Goal: Task Accomplishment & Management: Manage account settings

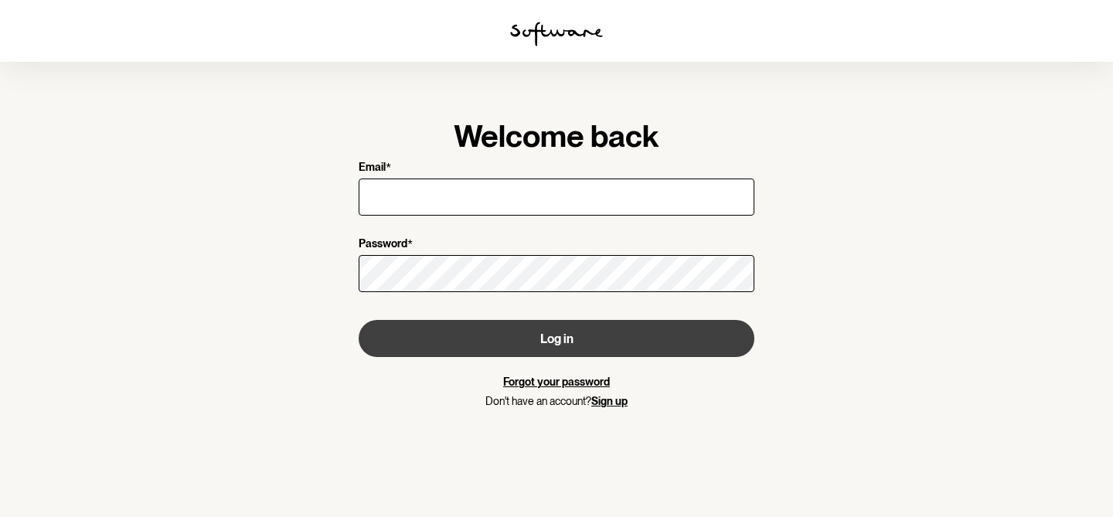
type input "[PERSON_NAME][EMAIL_ADDRESS][DOMAIN_NAME]"
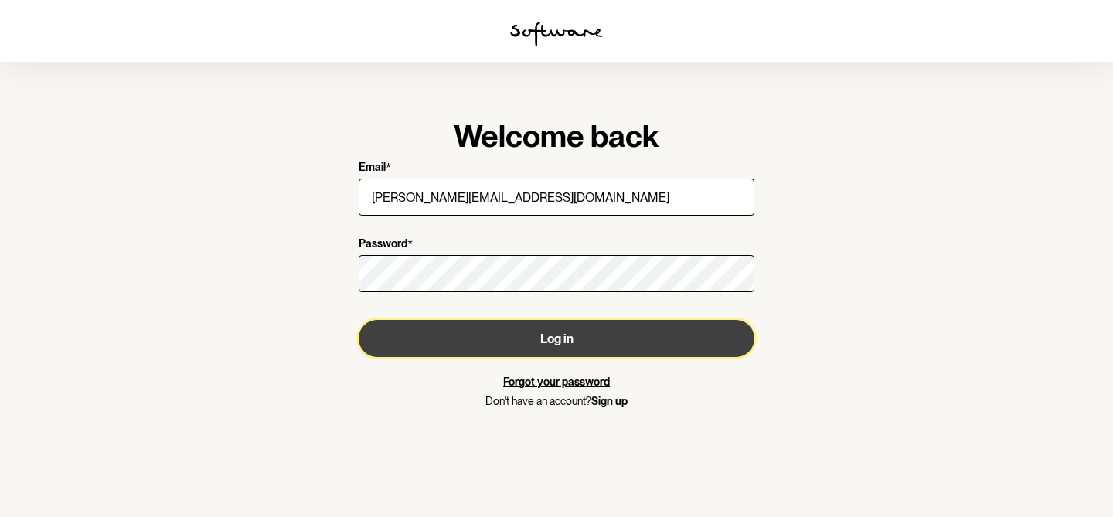
click at [515, 341] on button "Log in" at bounding box center [557, 338] width 396 height 37
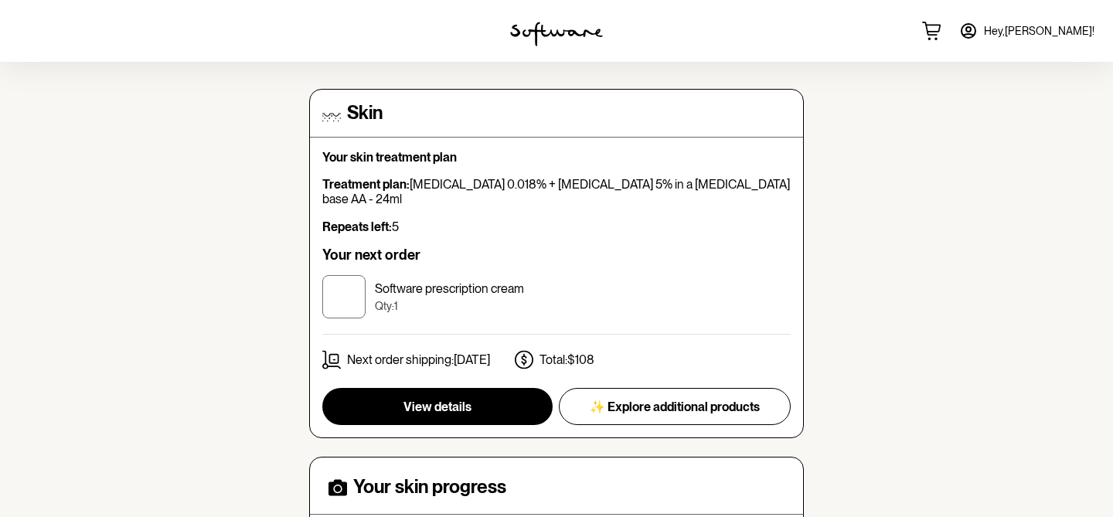
scroll to position [111, 0]
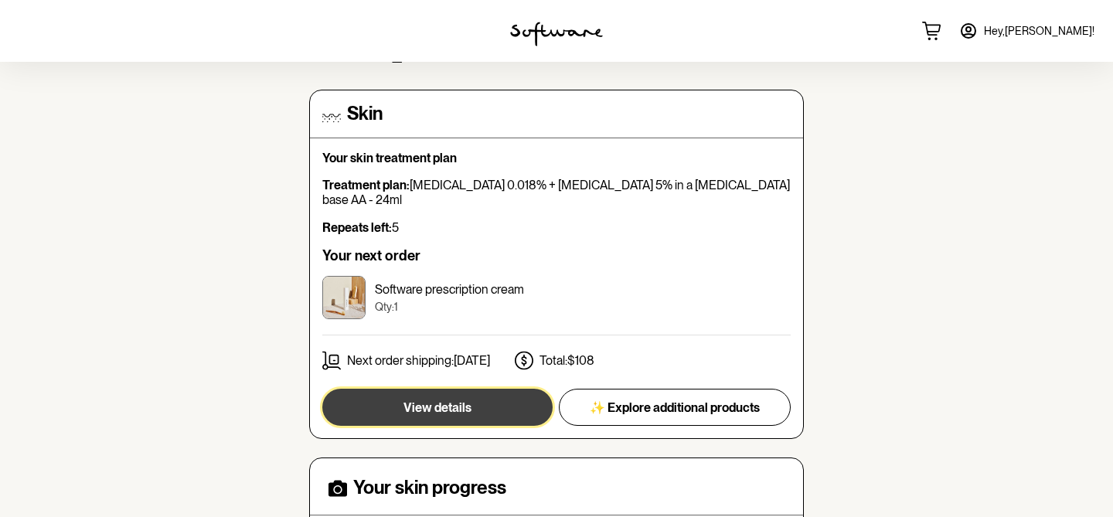
click at [424, 389] on button "View details" at bounding box center [437, 407] width 230 height 37
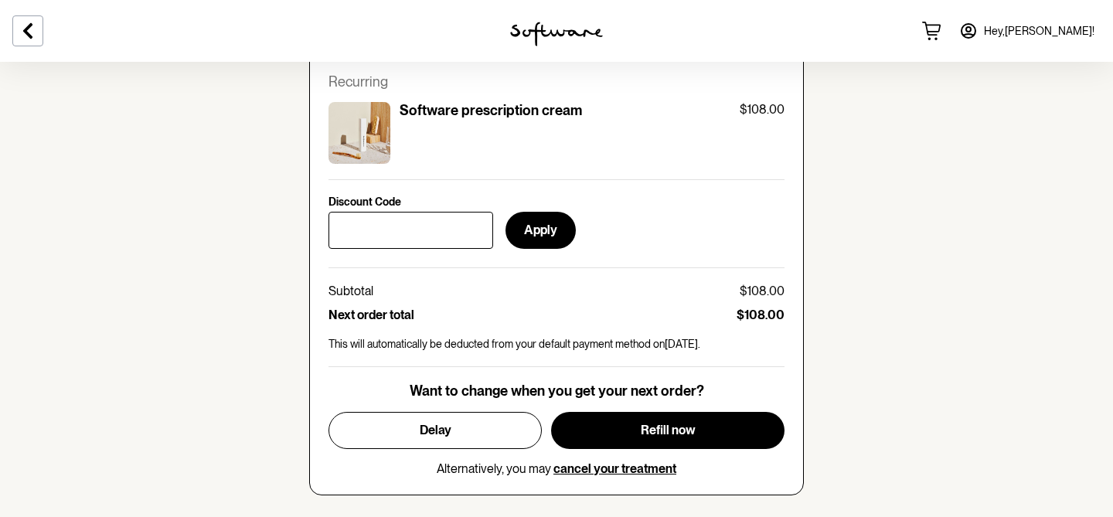
scroll to position [640, 0]
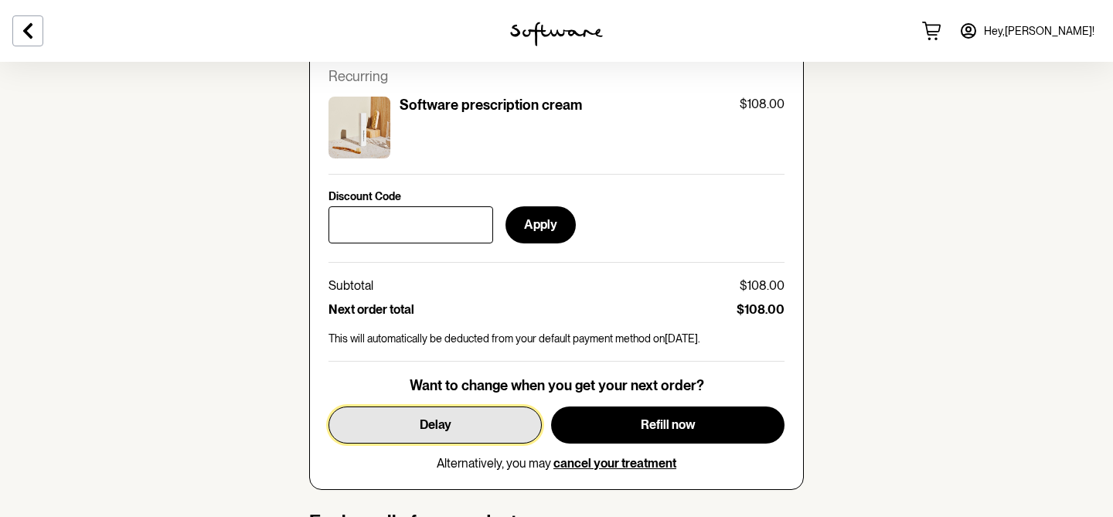
click at [446, 428] on span "Delay" at bounding box center [436, 424] width 32 height 15
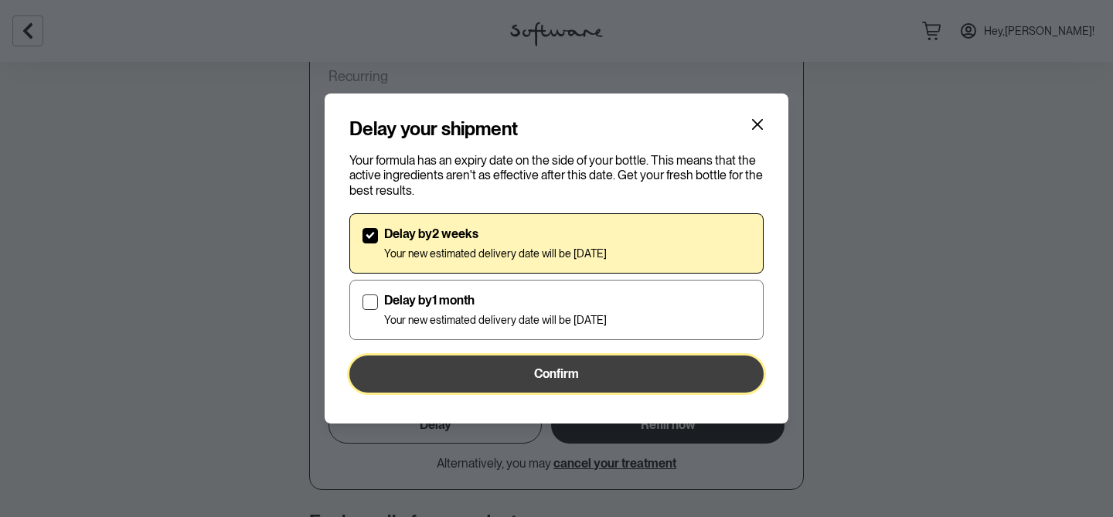
click at [553, 372] on span "Confirm" at bounding box center [556, 373] width 45 height 15
